Goal: Check status: Check status

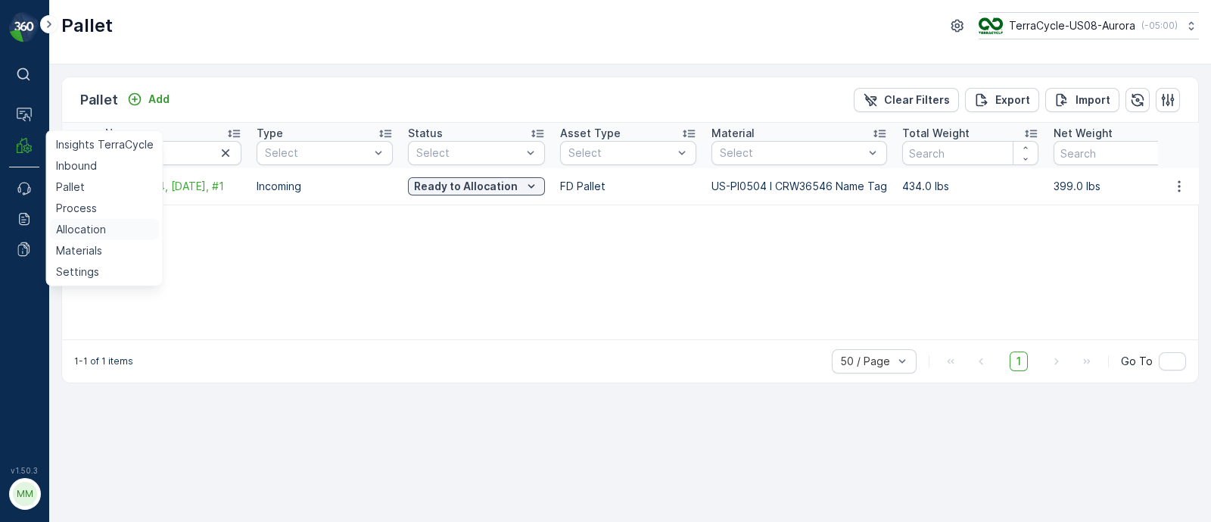
click at [68, 230] on p "Allocation" at bounding box center [81, 229] width 50 height 15
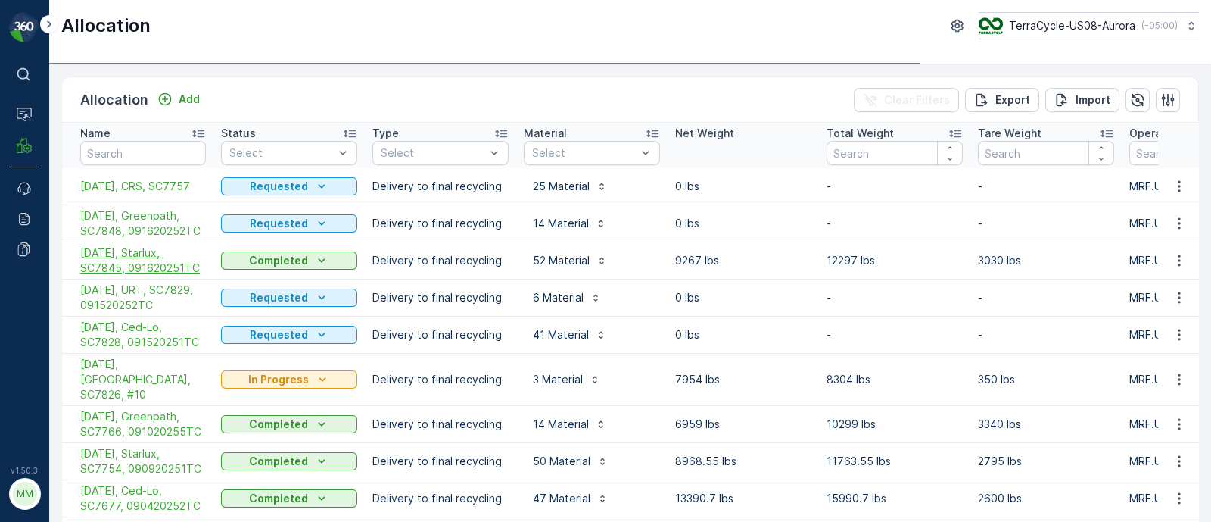
click at [145, 266] on span "[DATE], Starlux, SC7845, 091620251TC" at bounding box center [143, 260] width 126 height 30
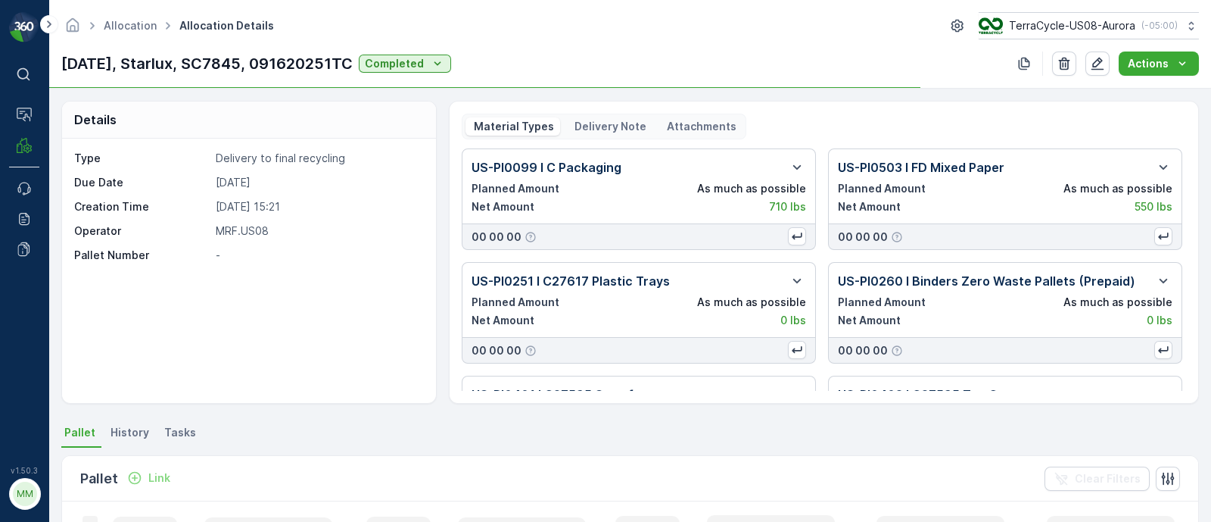
click at [631, 126] on p "Delivery Note" at bounding box center [609, 126] width 74 height 15
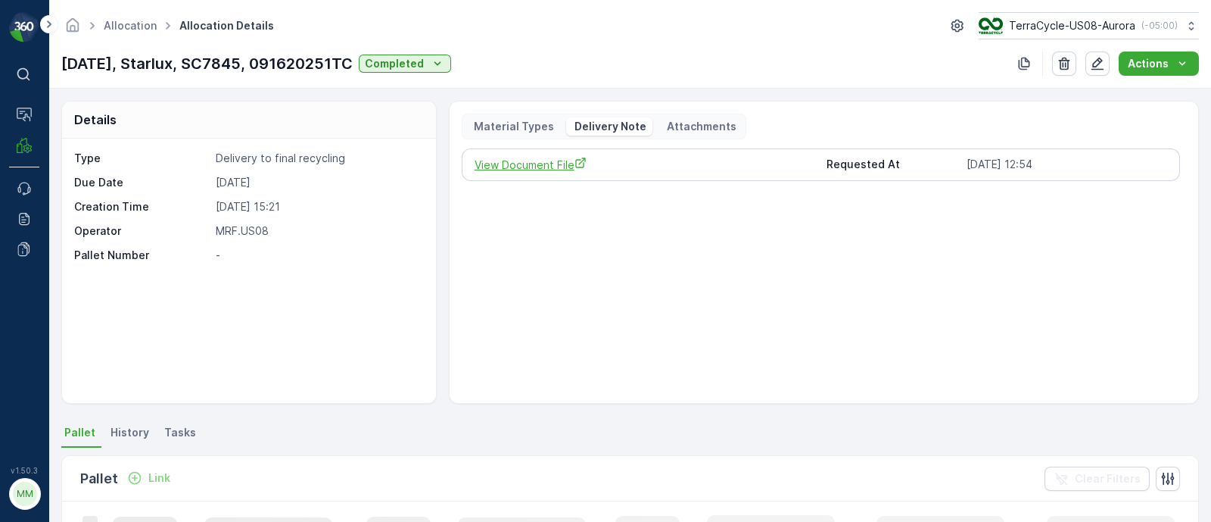
click at [541, 167] on span "View Document File" at bounding box center [645, 165] width 341 height 16
